Goal: Task Accomplishment & Management: Manage account settings

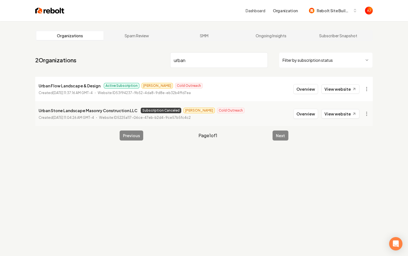
drag, startPoint x: 193, startPoint y: 58, endPoint x: 155, endPoint y: 58, distance: 38.1
click at [155, 58] on nav "2 Organizations urban Filter by subscription status" at bounding box center [204, 62] width 338 height 24
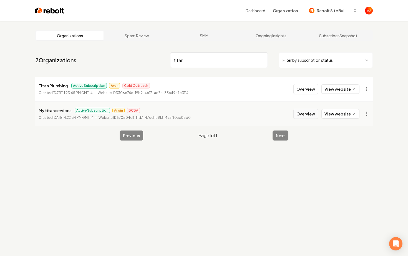
type input "titan"
click at [315, 113] on button "Overview" at bounding box center [306, 114] width 25 height 10
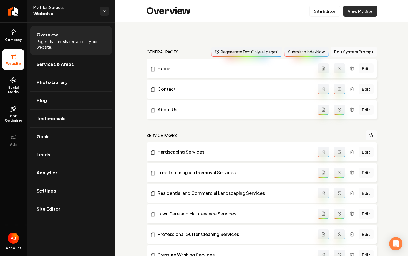
click at [360, 9] on link "View My Site" at bounding box center [361, 11] width 34 height 11
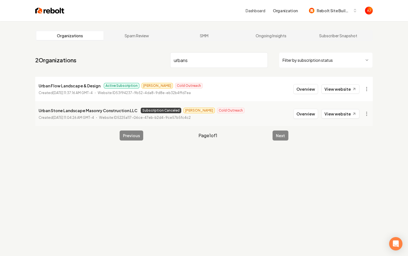
click at [333, 119] on li "Urban Stone Landscape Masonry Construction LLC Subscription Canceled [PERSON_NA…" at bounding box center [204, 113] width 338 height 25
click at [333, 118] on link "View website" at bounding box center [341, 113] width 38 height 9
drag, startPoint x: 196, startPoint y: 62, endPoint x: 165, endPoint y: 62, distance: 31.4
click at [165, 62] on nav "2 Organizations urbans Filter by subscription status" at bounding box center [204, 62] width 338 height 24
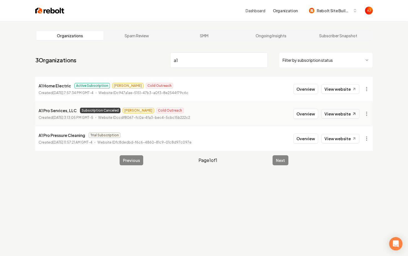
type input "a1"
click at [332, 116] on link "View website" at bounding box center [341, 113] width 38 height 9
click at [305, 115] on button "Overview" at bounding box center [306, 114] width 25 height 10
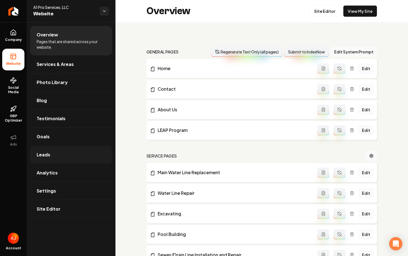
click at [59, 161] on link "Leads" at bounding box center [71, 155] width 82 height 18
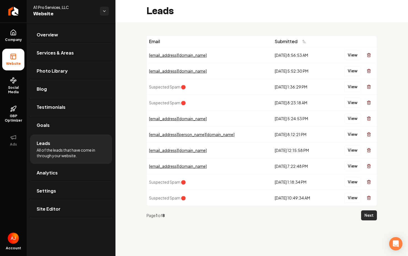
click at [363, 214] on button "Next" at bounding box center [369, 215] width 16 height 10
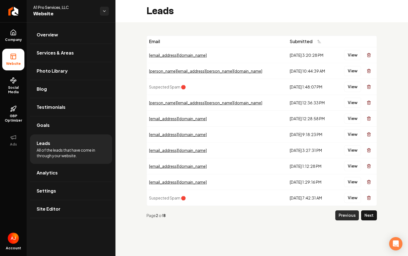
click at [341, 219] on button "Previous" at bounding box center [348, 215] width 24 height 10
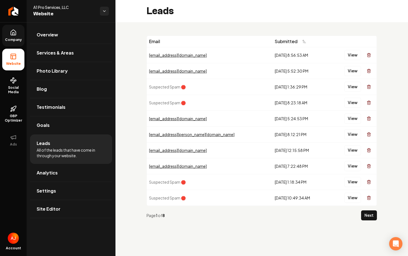
click at [11, 33] on icon at bounding box center [13, 32] width 7 height 7
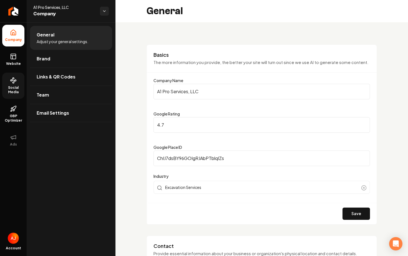
click at [14, 88] on span "Social Media" at bounding box center [13, 89] width 22 height 9
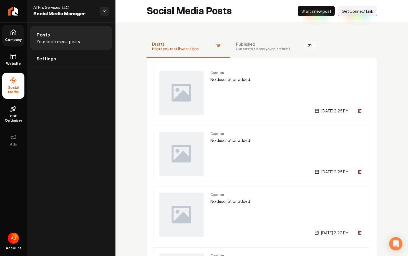
click at [245, 47] on span "Live posts across your platforms" at bounding box center [263, 49] width 54 height 4
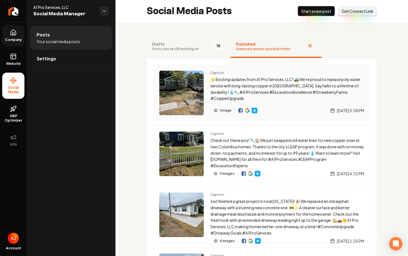
click at [247, 111] on img "Main content area" at bounding box center [247, 110] width 4 height 4
click at [13, 59] on rect at bounding box center [13, 56] width 5 height 5
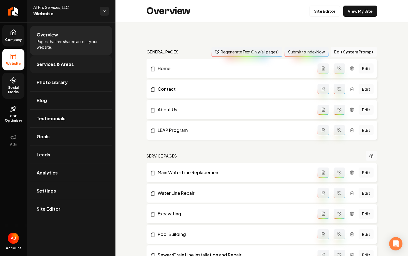
click at [71, 64] on span "Services & Areas" at bounding box center [55, 64] width 37 height 7
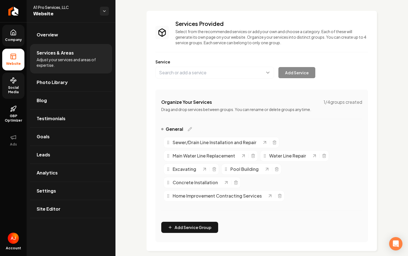
scroll to position [168, 0]
